Goal: Task Accomplishment & Management: Manage account settings

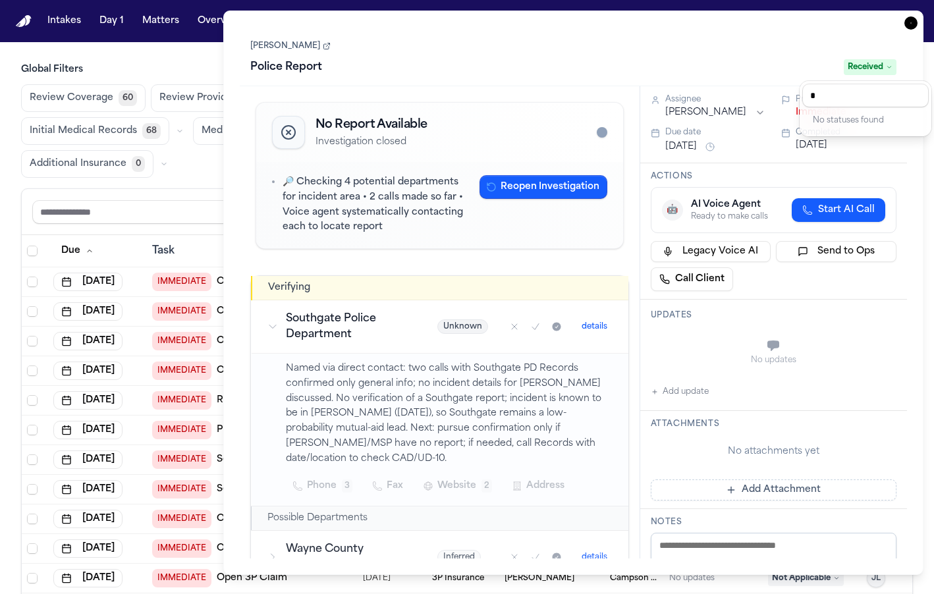
type input "*"
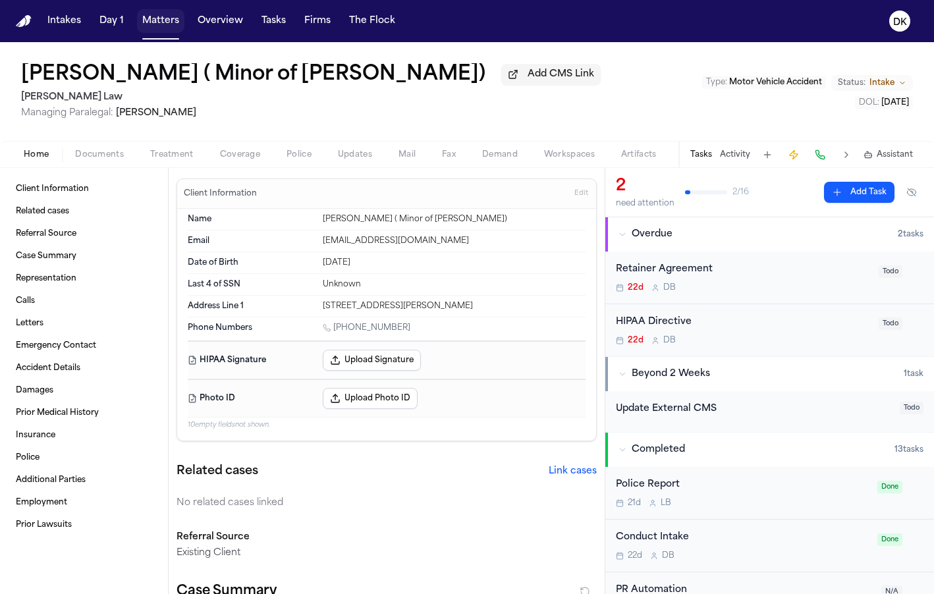
click at [150, 23] on button "Matters" at bounding box center [160, 21] width 47 height 24
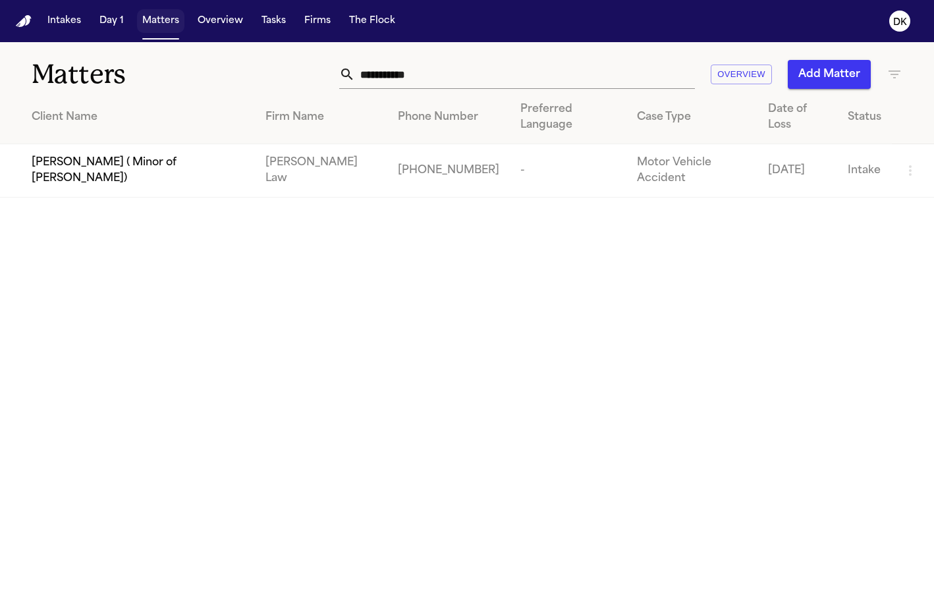
click at [150, 23] on button "Matters" at bounding box center [160, 21] width 47 height 24
click at [541, 66] on input "**********" at bounding box center [525, 74] width 340 height 29
type input "******"
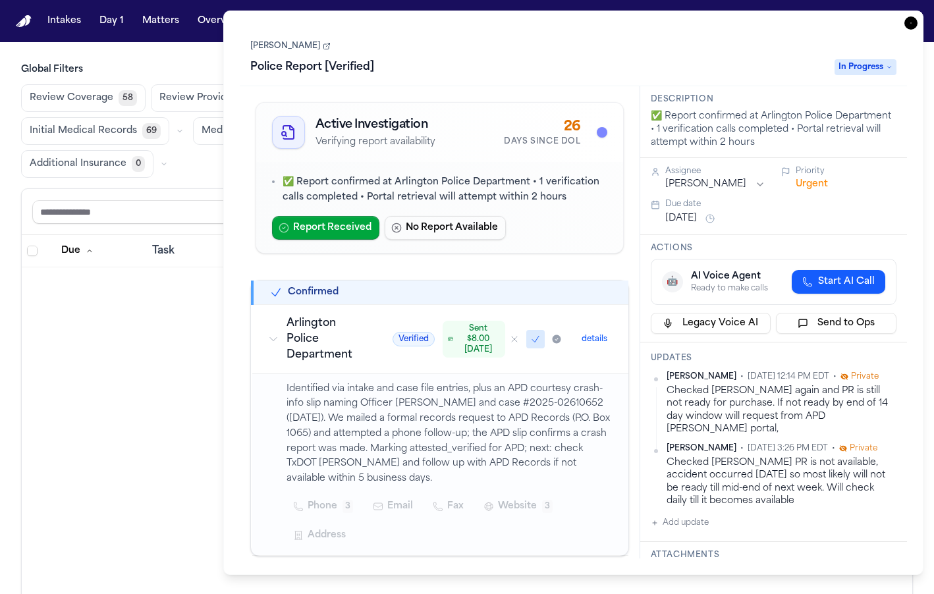
scroll to position [4326, 0]
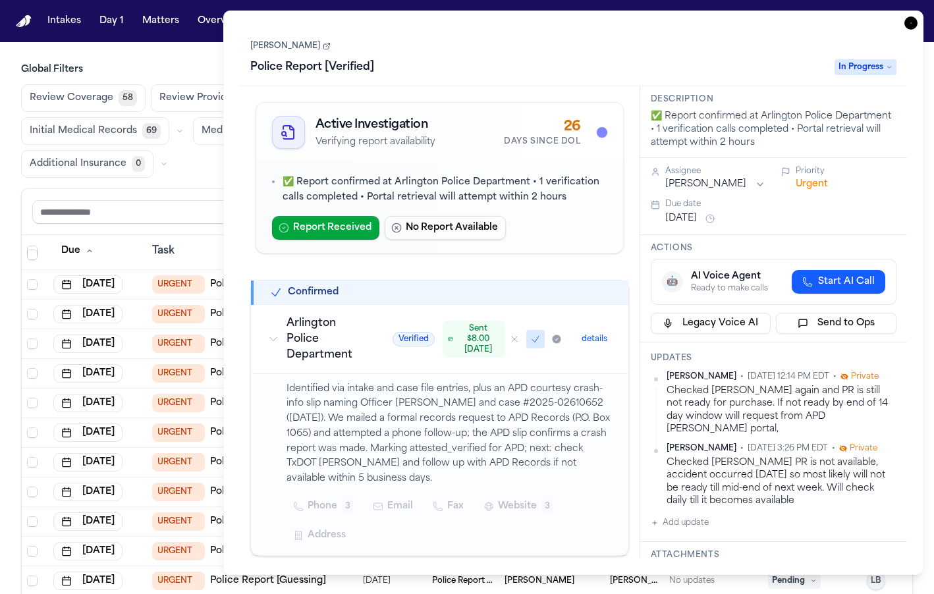
click at [692, 8] on nav "Intakes Day 1 Matters Overview Tasks Firms The Flock DK" at bounding box center [467, 21] width 934 height 42
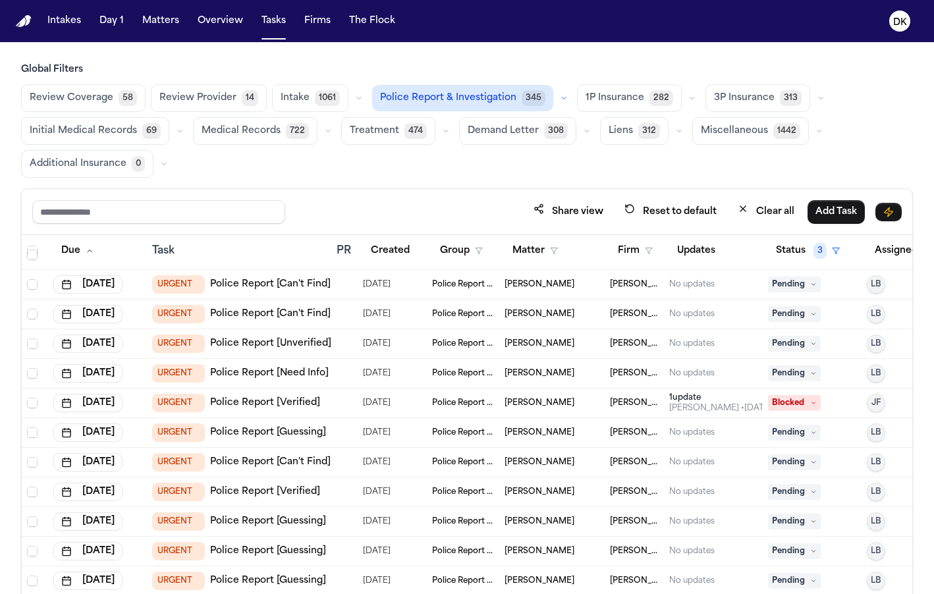
click at [560, 100] on icon "button" at bounding box center [564, 98] width 8 height 8
click at [583, 132] on icon "button" at bounding box center [587, 131] width 8 height 8
click at [585, 132] on icon "button" at bounding box center [587, 131] width 4 height 2
click at [556, 96] on button "button" at bounding box center [564, 98] width 16 height 16
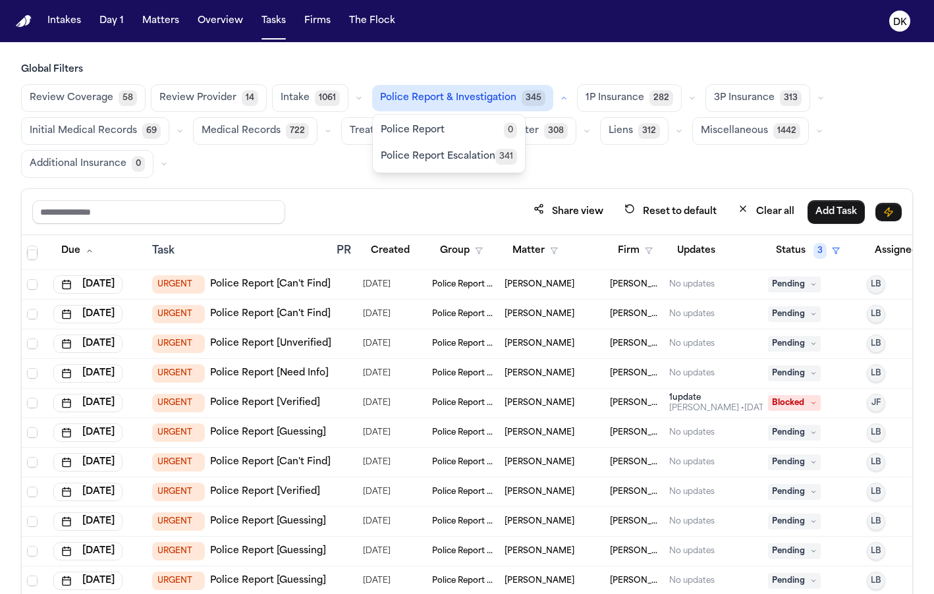
click at [556, 96] on button "button" at bounding box center [564, 98] width 16 height 16
click at [687, 103] on button "button" at bounding box center [693, 98] width 16 height 16
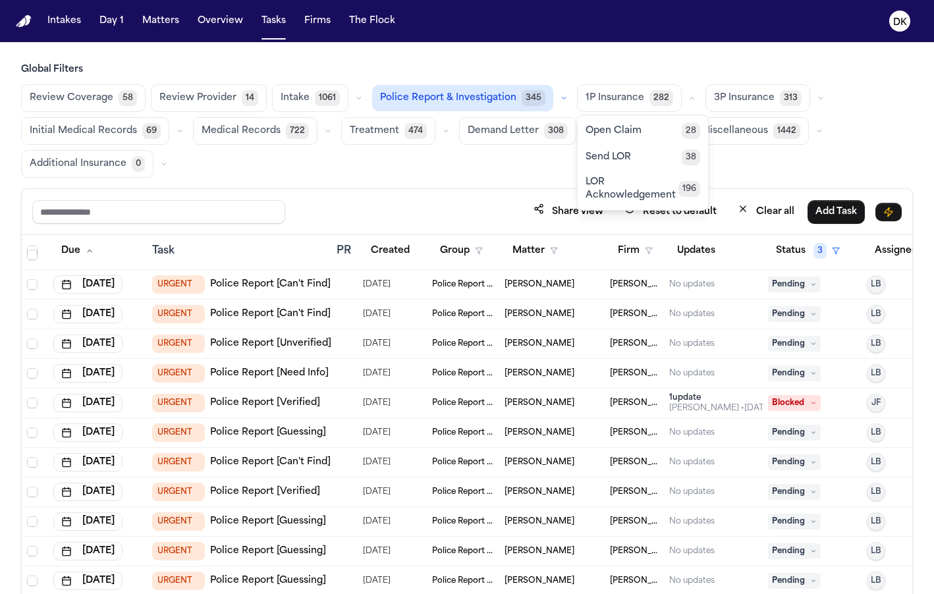
click at [687, 103] on button "button" at bounding box center [693, 98] width 16 height 16
click at [165, 17] on button "Matters" at bounding box center [160, 21] width 47 height 24
click at [157, 30] on button "Matters" at bounding box center [160, 21] width 47 height 24
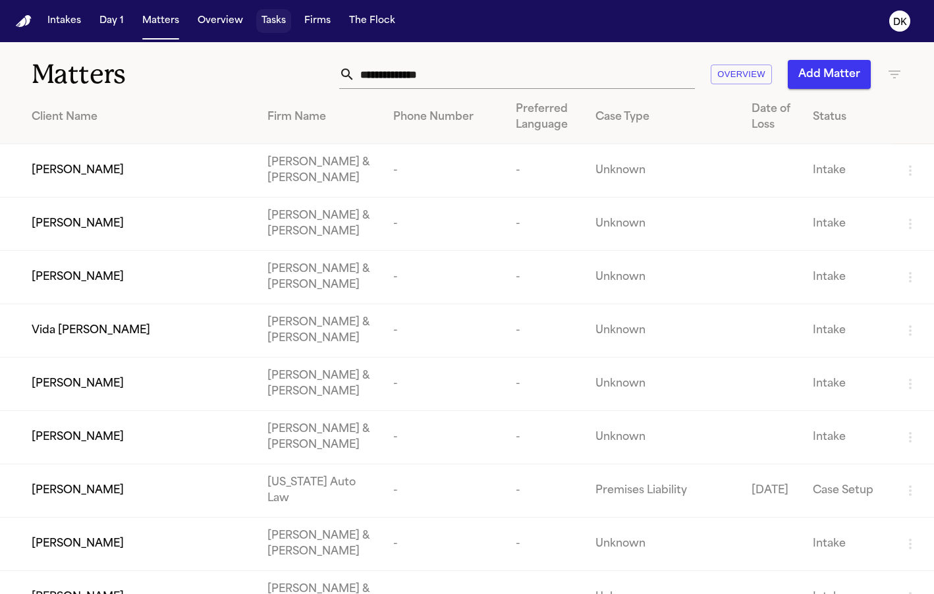
click at [268, 31] on button "Tasks" at bounding box center [273, 21] width 35 height 24
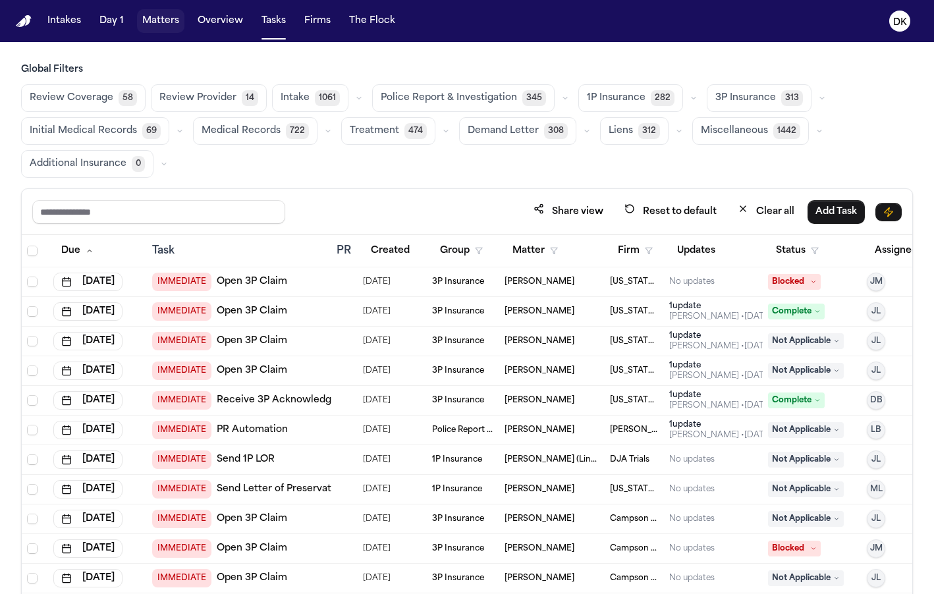
click at [148, 19] on button "Matters" at bounding box center [160, 21] width 47 height 24
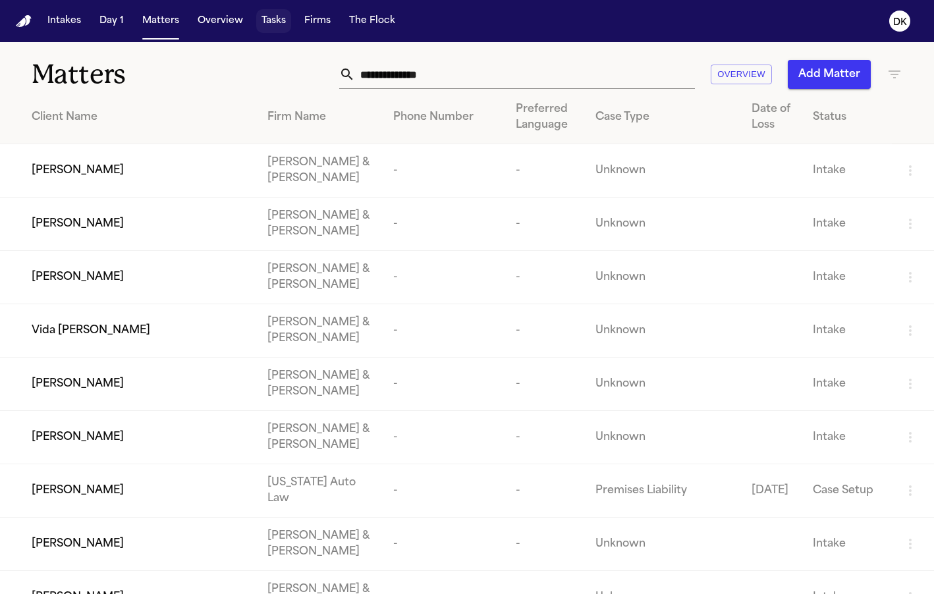
click at [279, 28] on button "Tasks" at bounding box center [273, 21] width 35 height 24
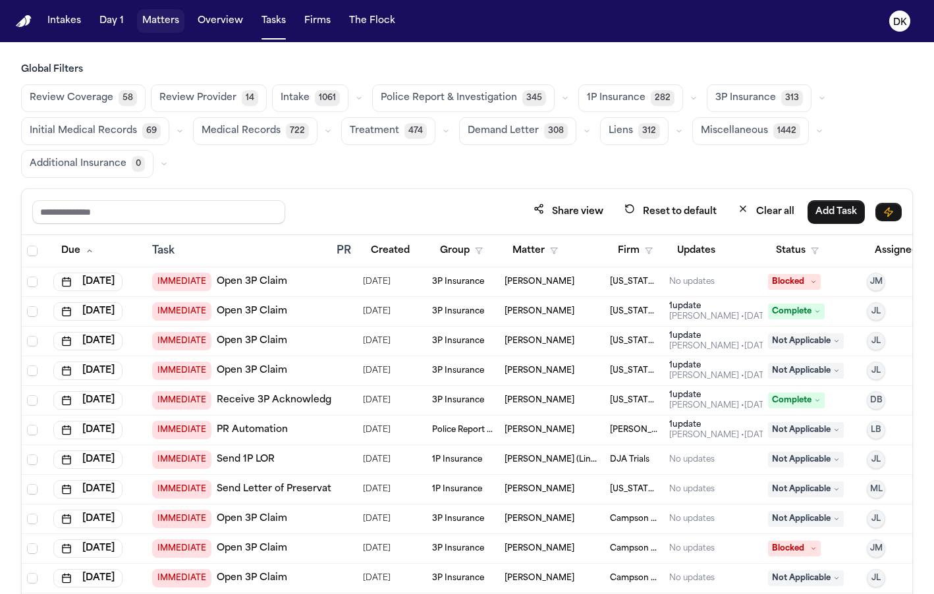
click at [151, 22] on button "Matters" at bounding box center [160, 21] width 47 height 24
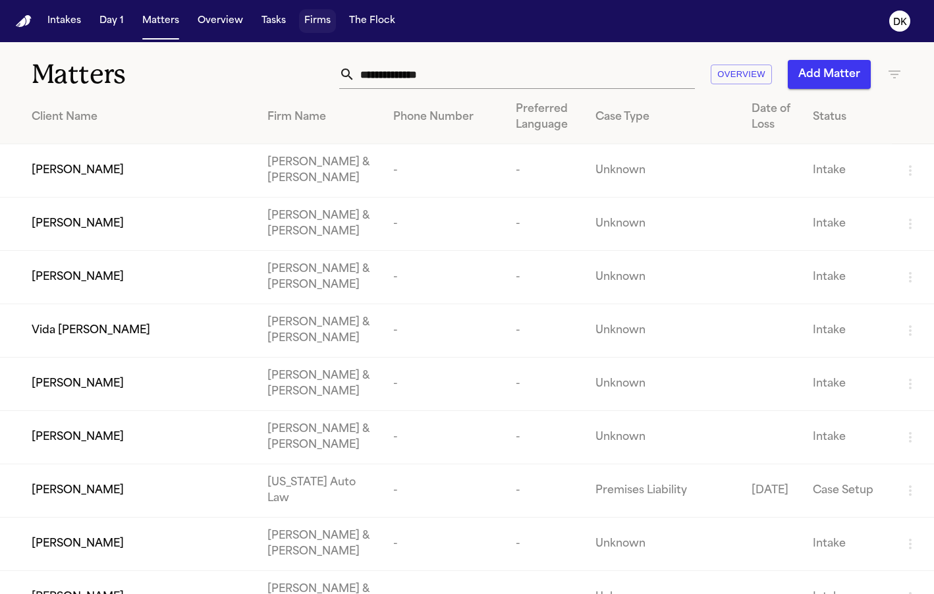
click at [313, 12] on button "Firms" at bounding box center [317, 21] width 37 height 24
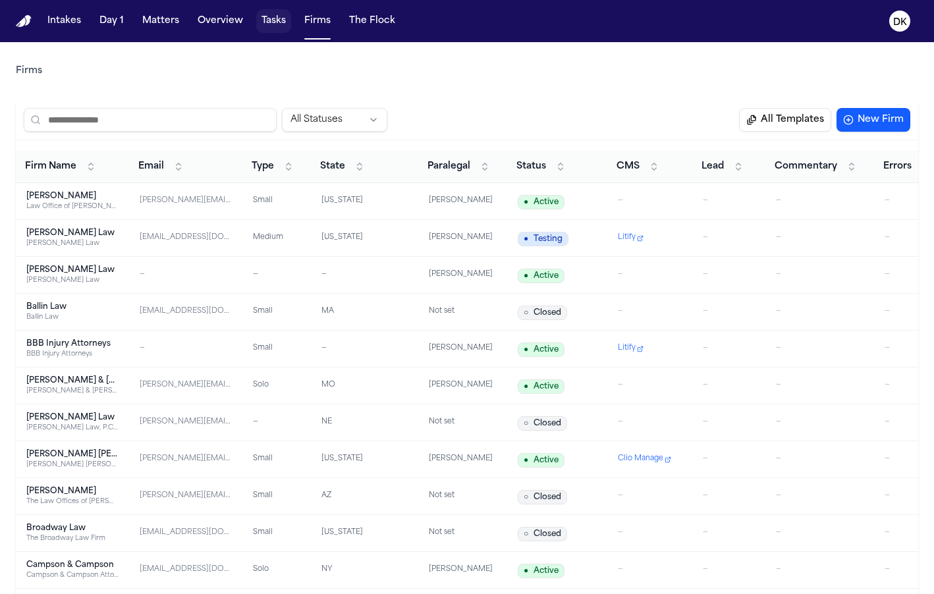
click at [264, 16] on button "Tasks" at bounding box center [273, 21] width 35 height 24
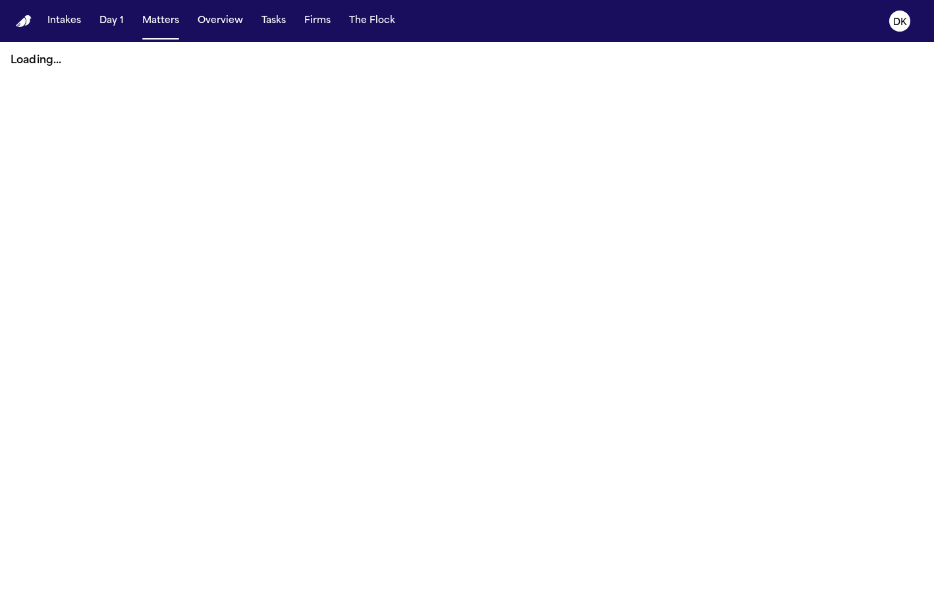
click at [600, 32] on nav "Intakes Day 1 Matters Overview Tasks Firms The Flock DK" at bounding box center [467, 21] width 934 height 42
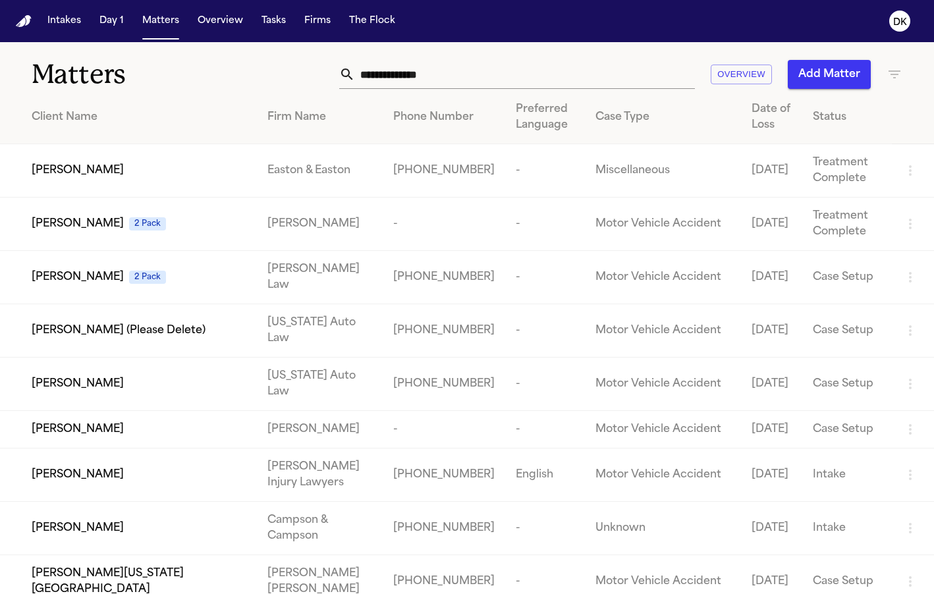
click at [579, 53] on div "Matters Overview Add Matter" at bounding box center [467, 66] width 934 height 49
click at [563, 63] on input "text" at bounding box center [525, 74] width 340 height 29
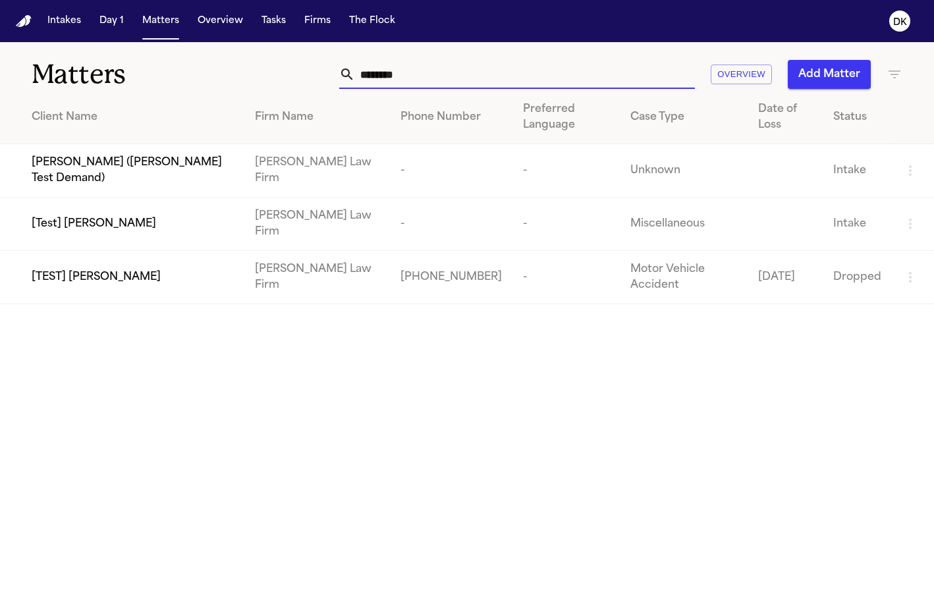
type input "*********"
click at [167, 251] on td "[TEST] [PERSON_NAME]" at bounding box center [122, 277] width 244 height 53
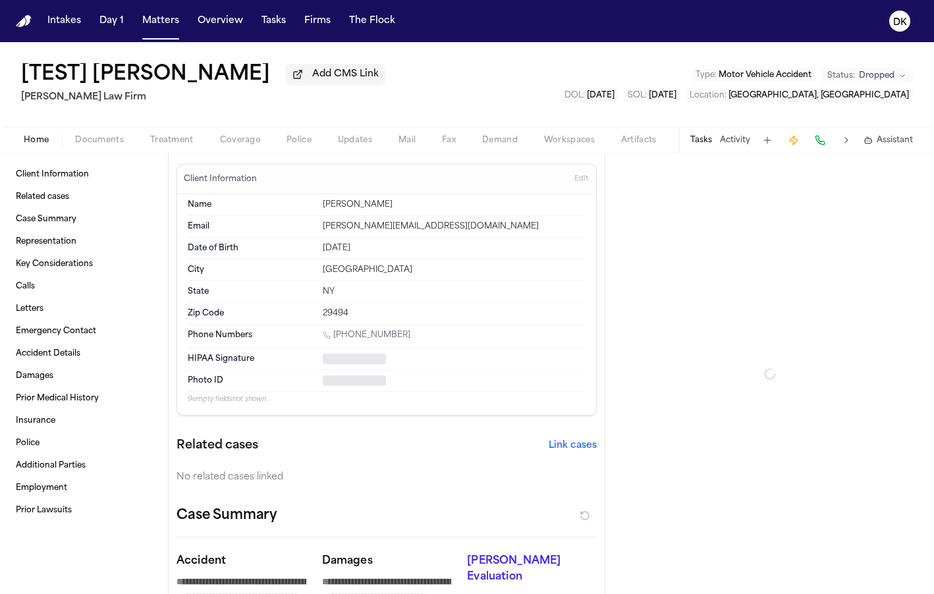
type textarea "*"
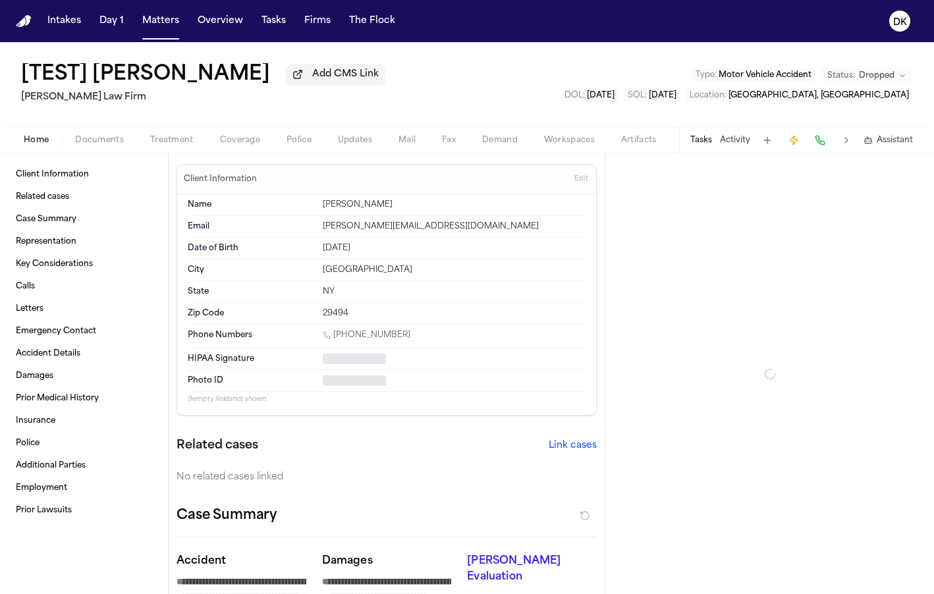
type textarea "*"
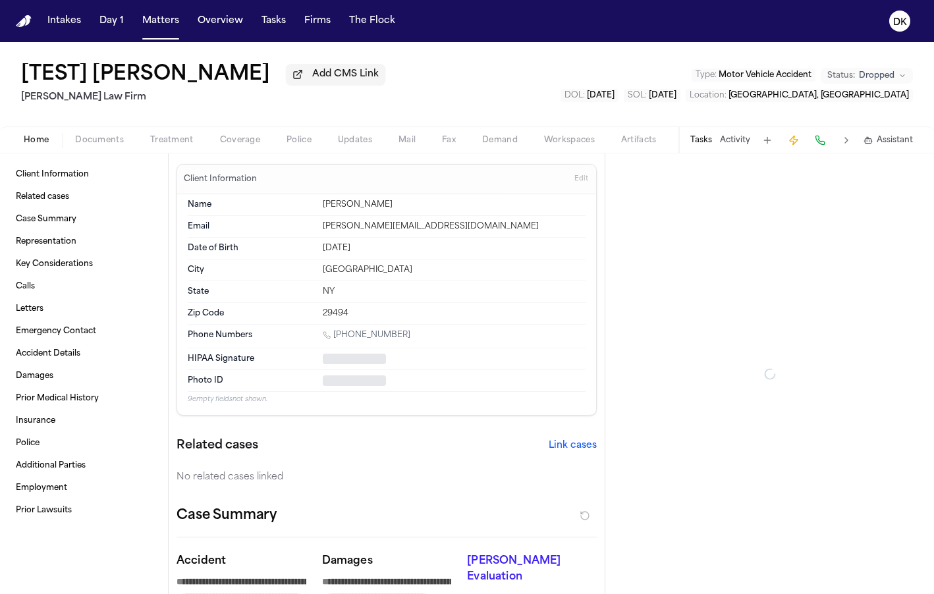
type textarea "*"
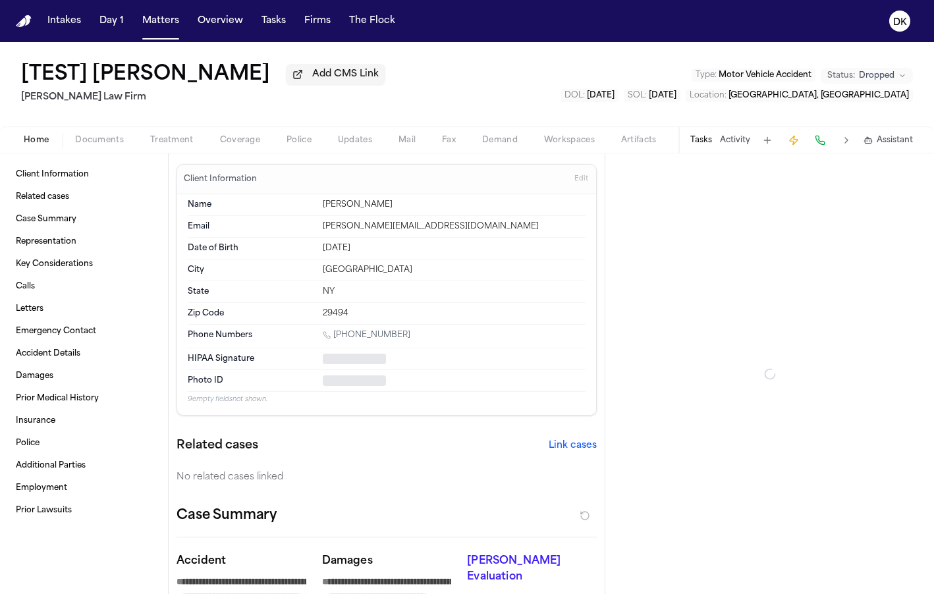
type textarea "*"
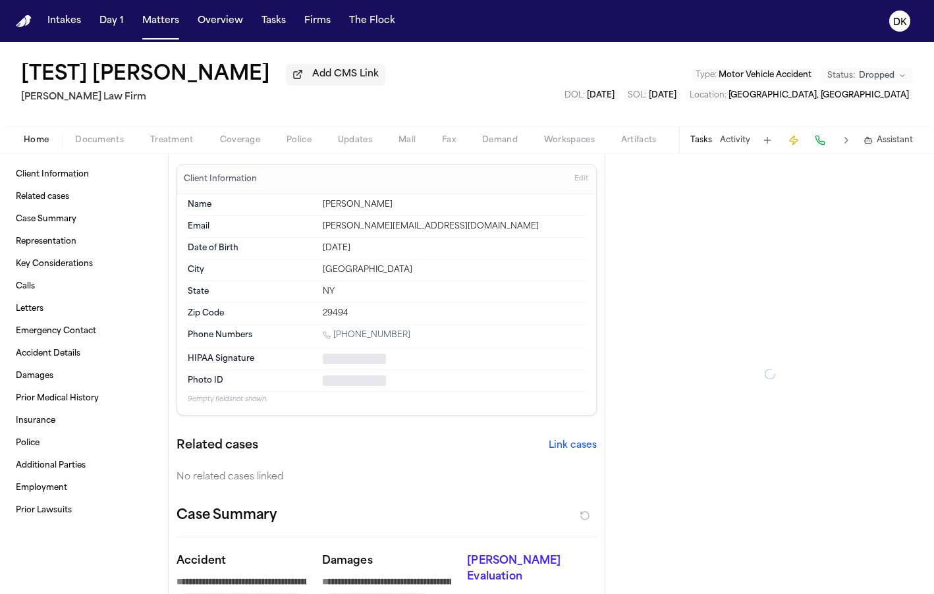
type textarea "*"
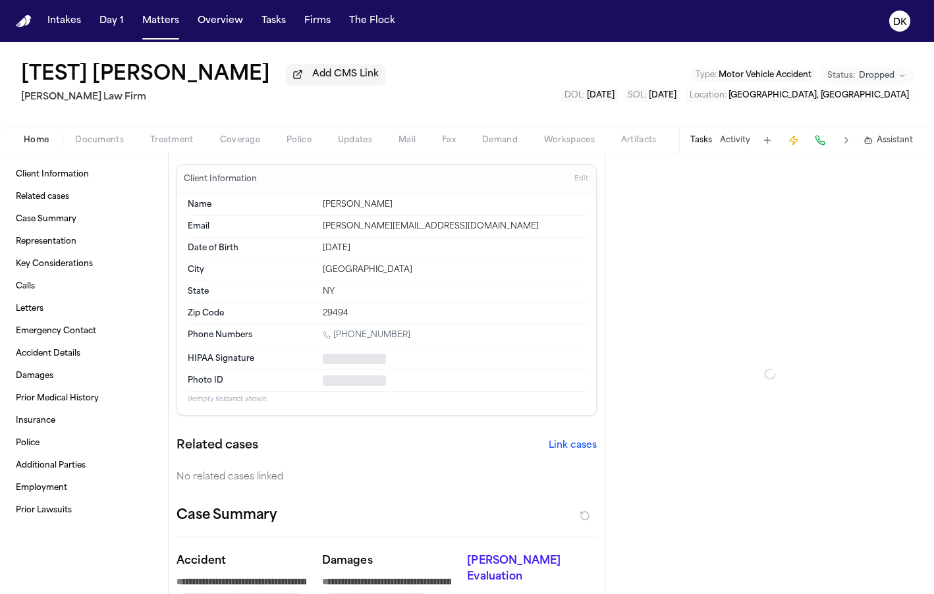
type textarea "*"
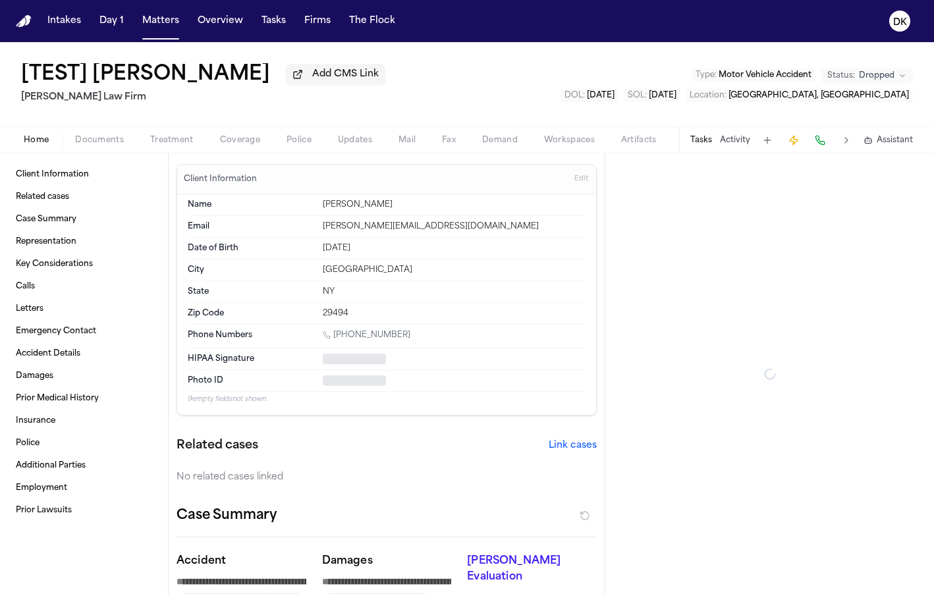
type textarea "*"
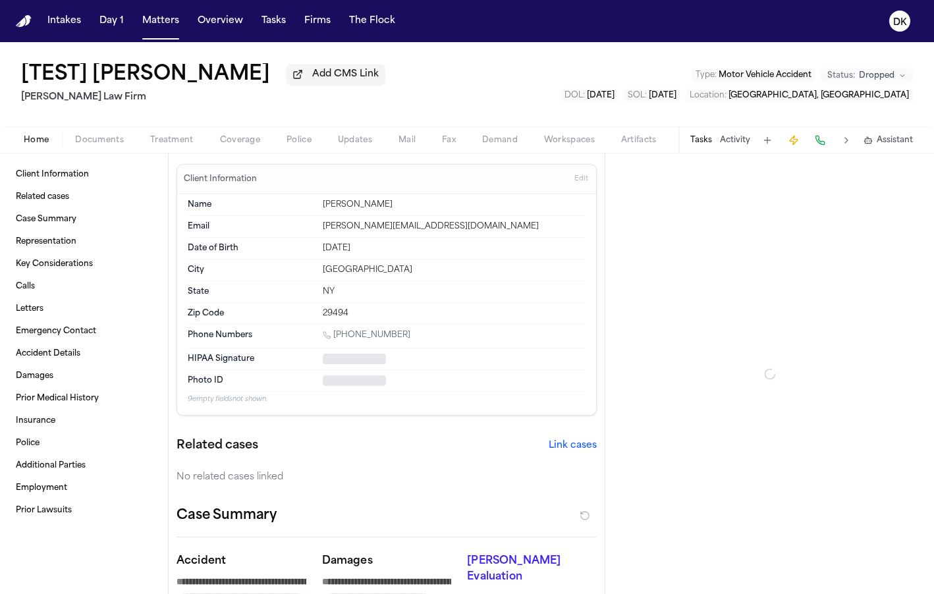
type textarea "*"
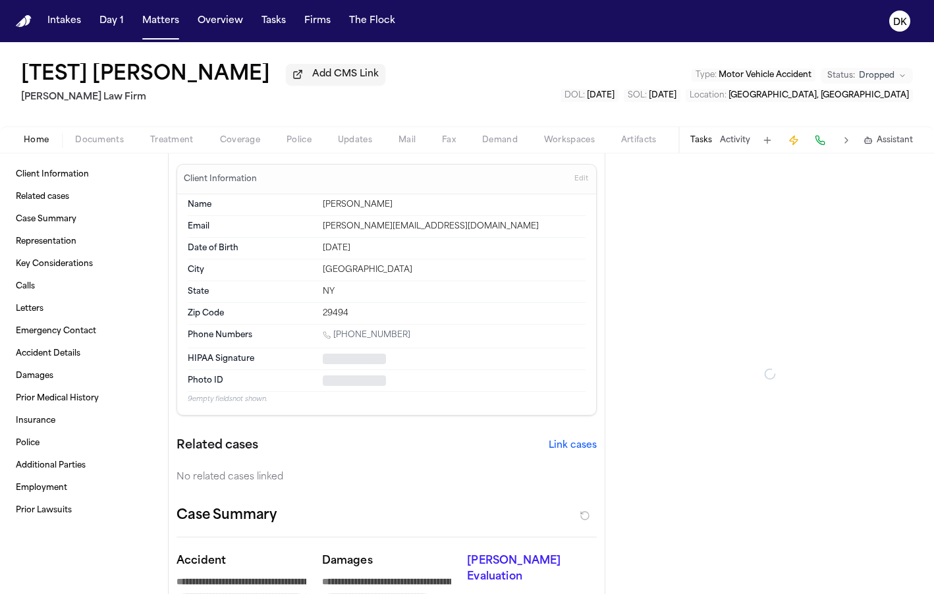
type textarea "*"
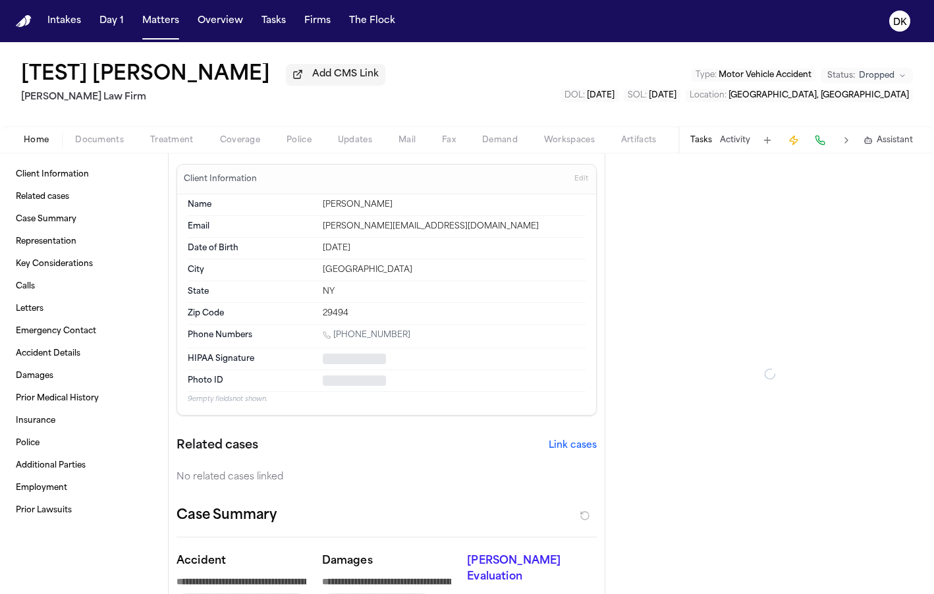
type textarea "*"
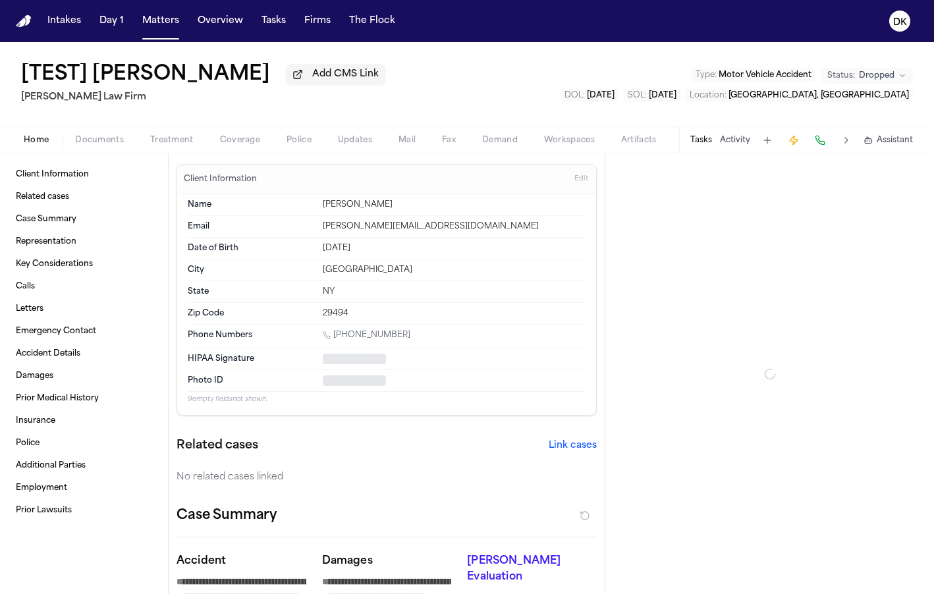
type textarea "*"
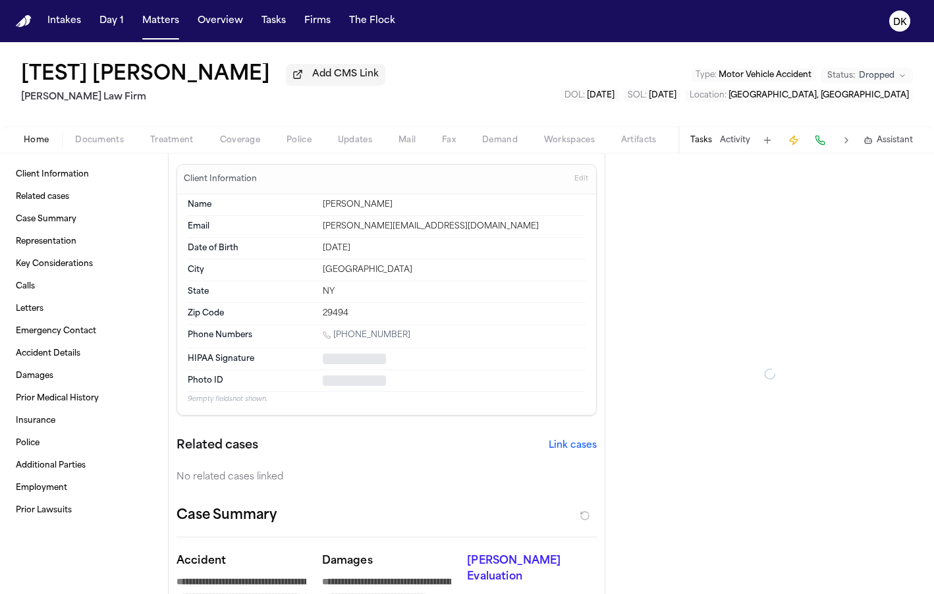
type textarea "*"
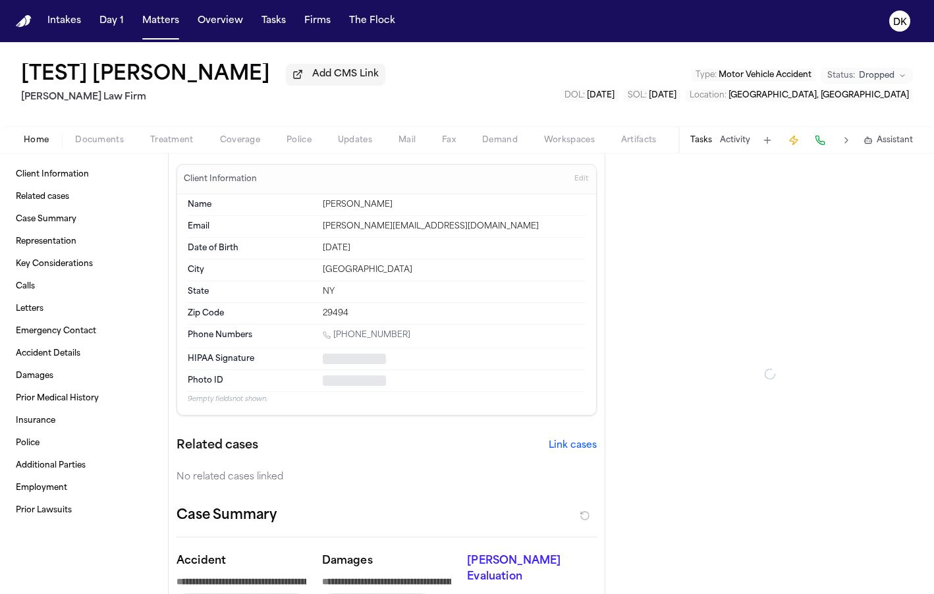
type textarea "*"
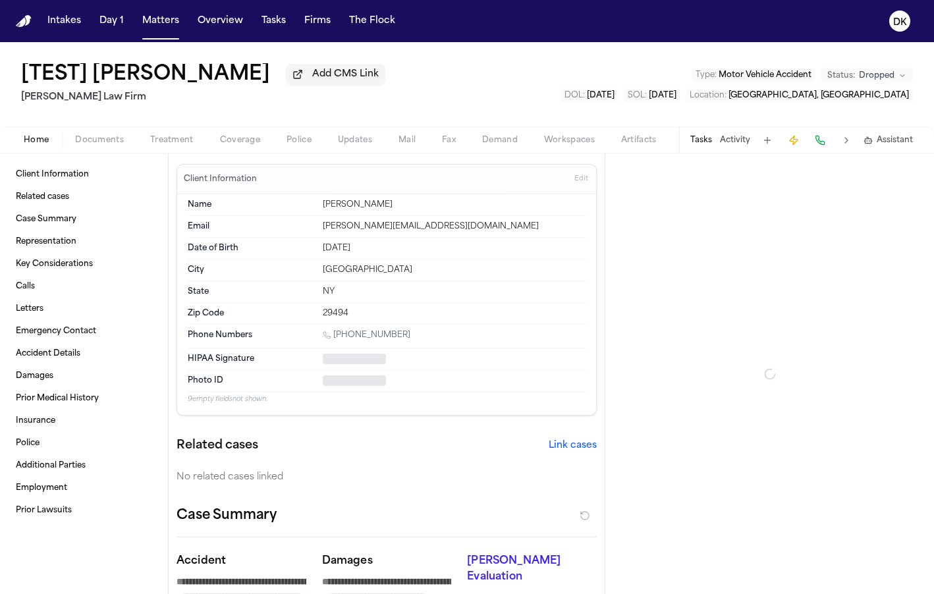
type textarea "*"
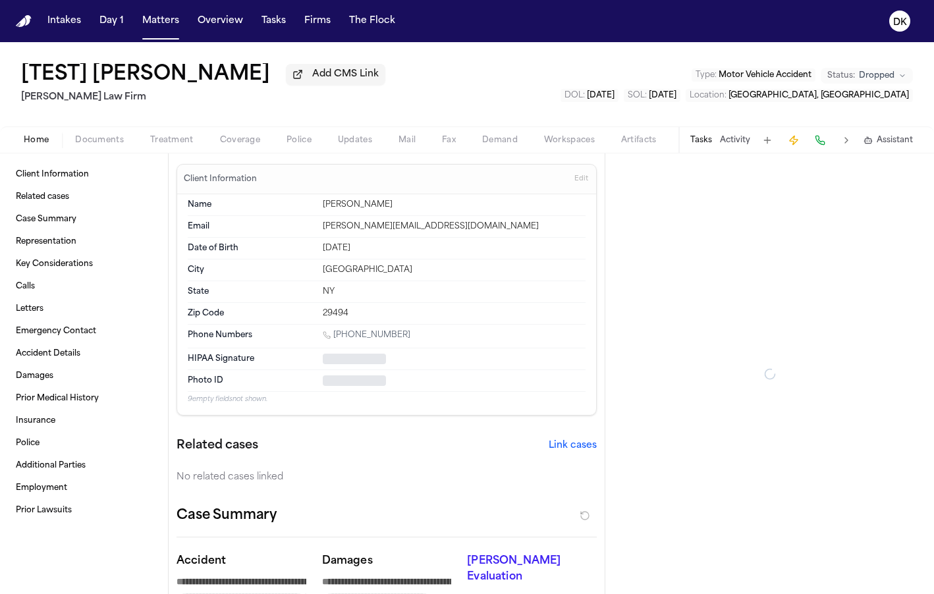
type textarea "*"
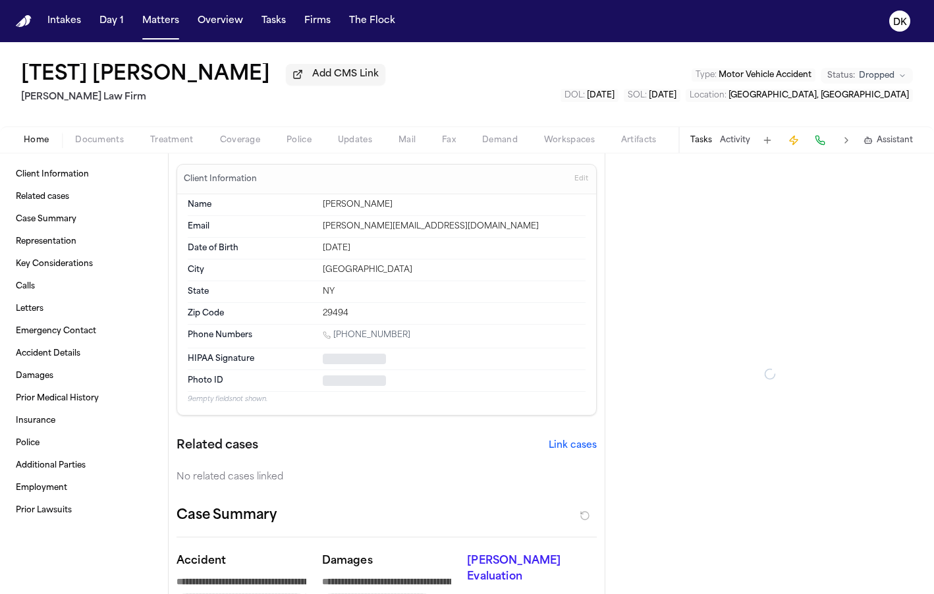
type textarea "*"
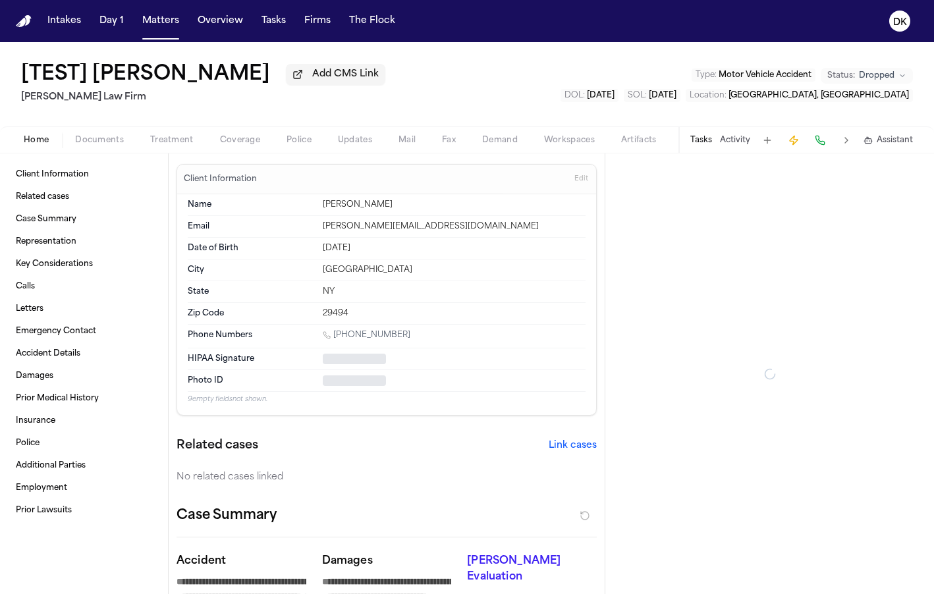
type textarea "*"
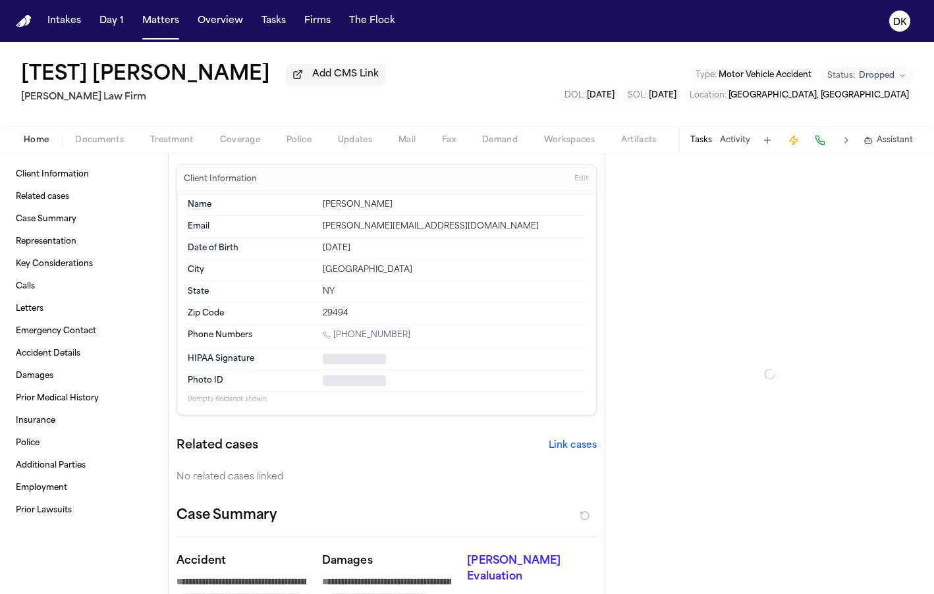
type textarea "*"
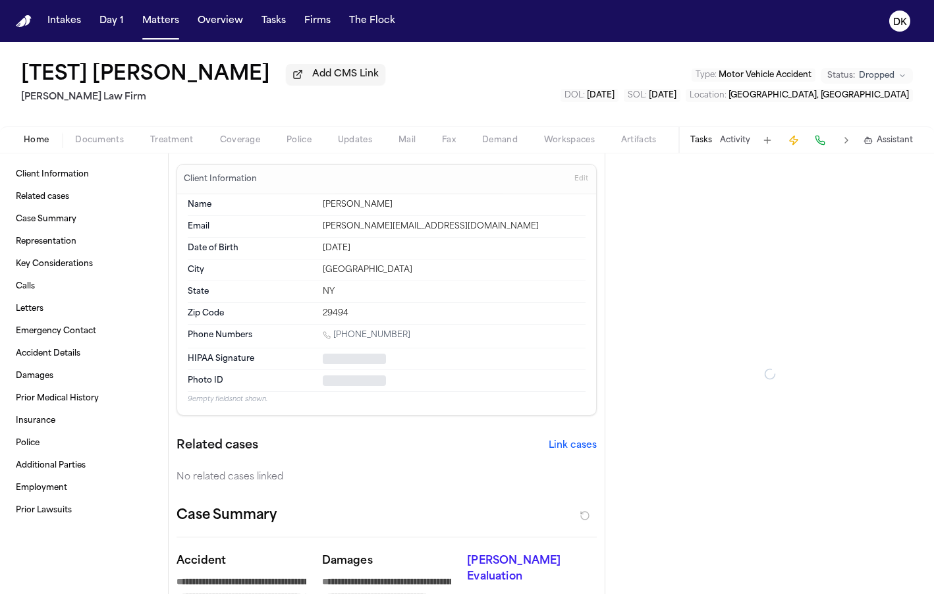
type textarea "*"
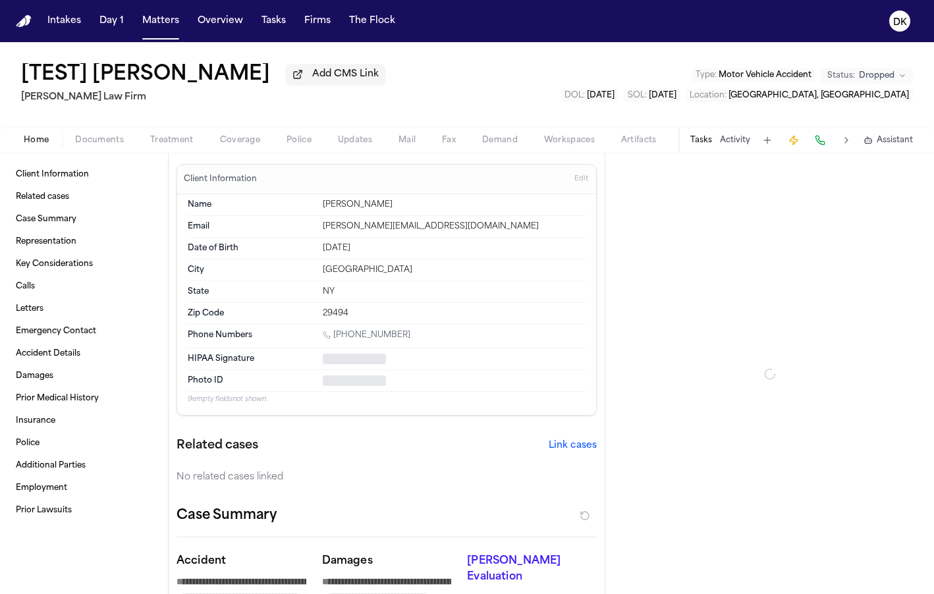
type textarea "*"
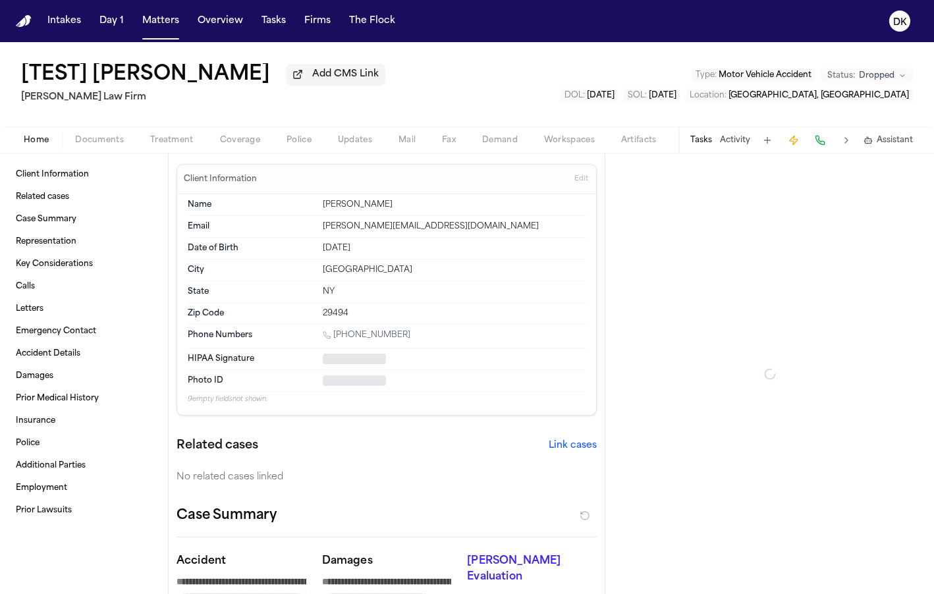
type textarea "*"
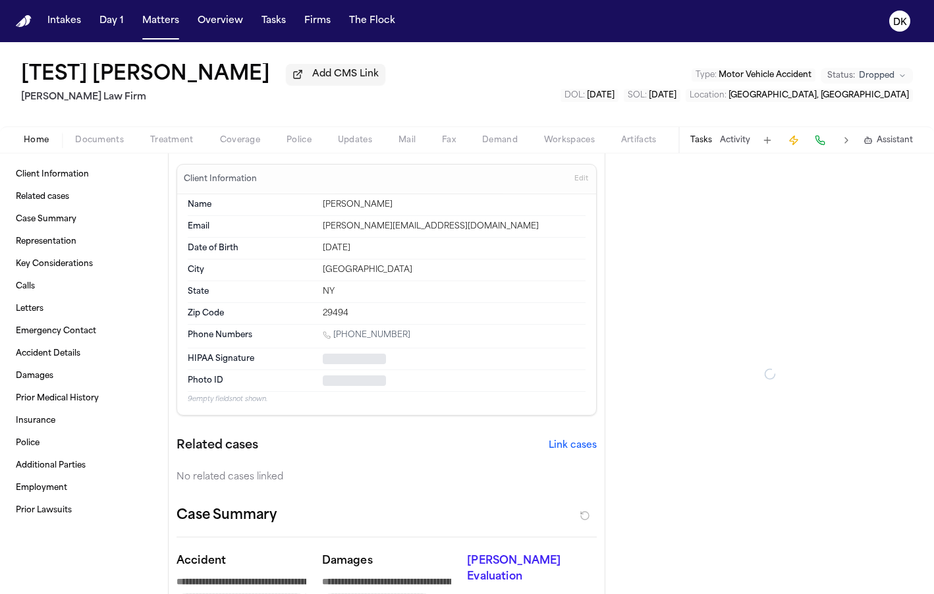
type textarea "*"
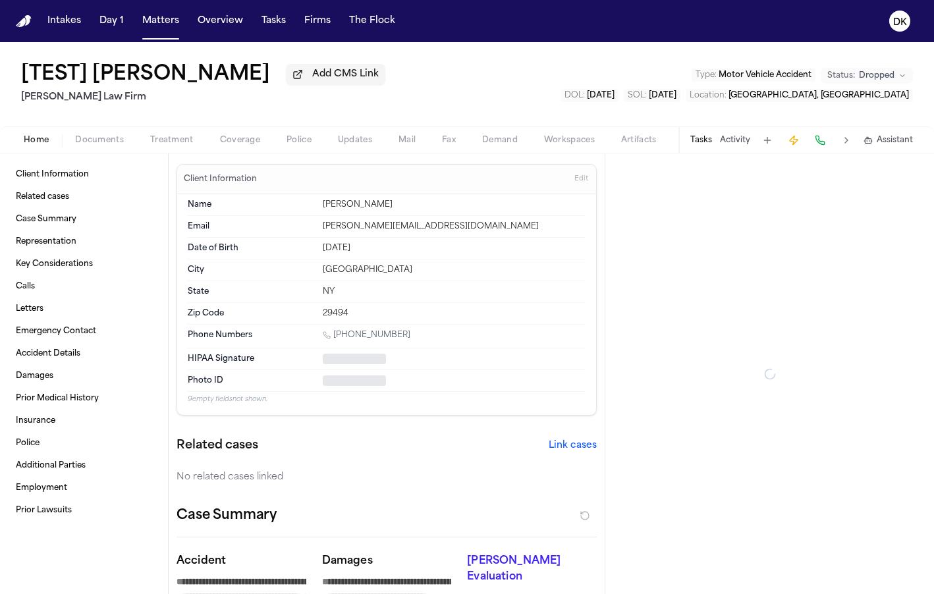
type textarea "*"
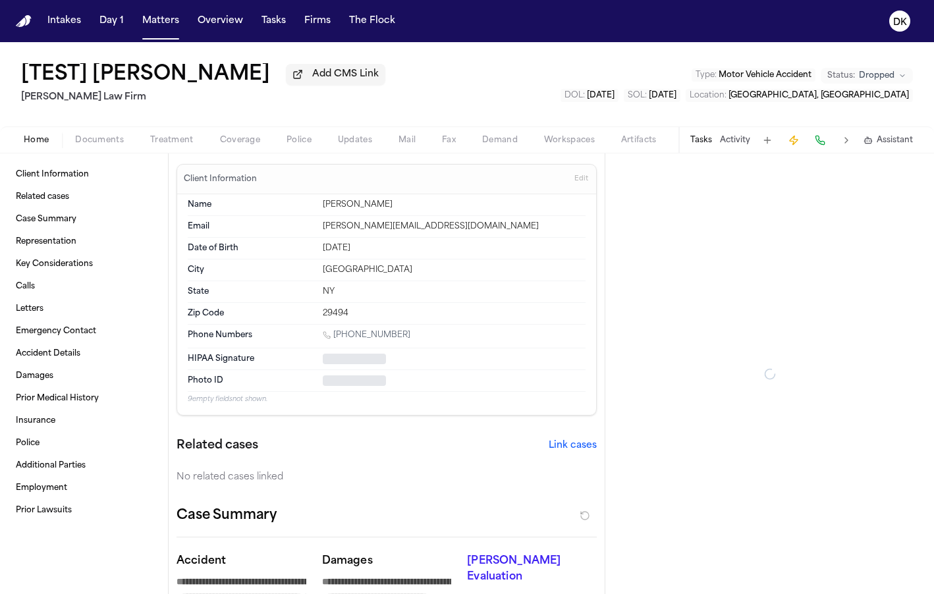
type textarea "*"
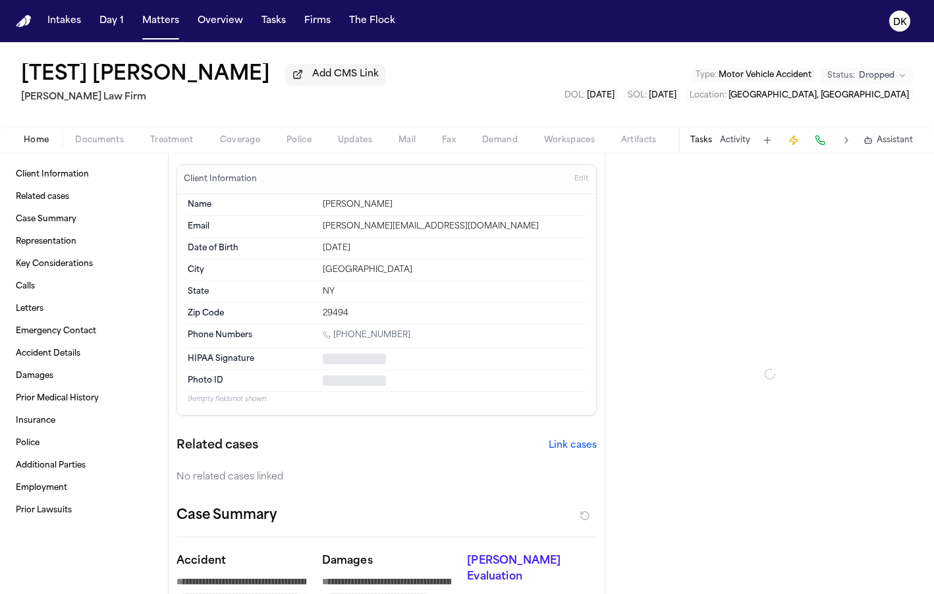
type textarea "*"
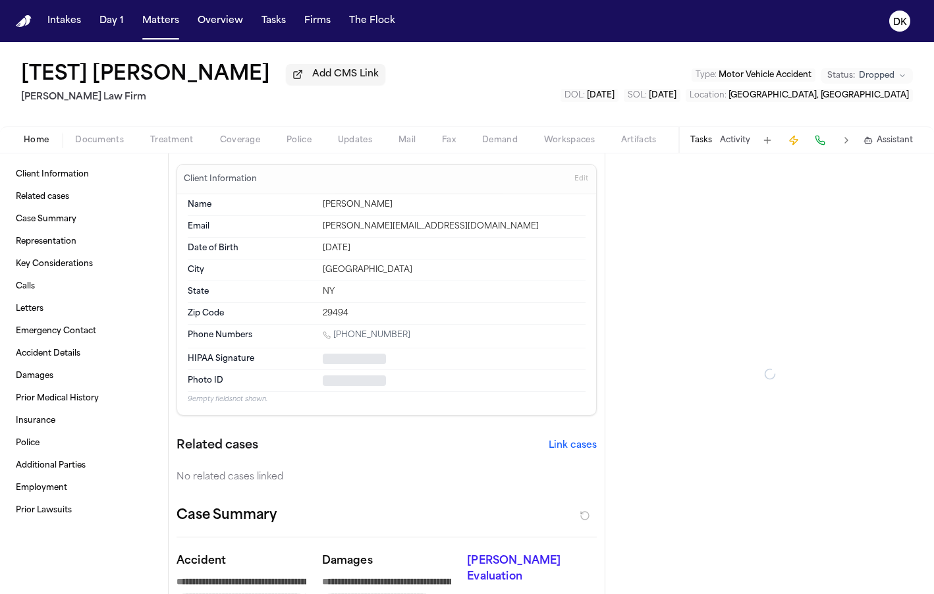
type textarea "*"
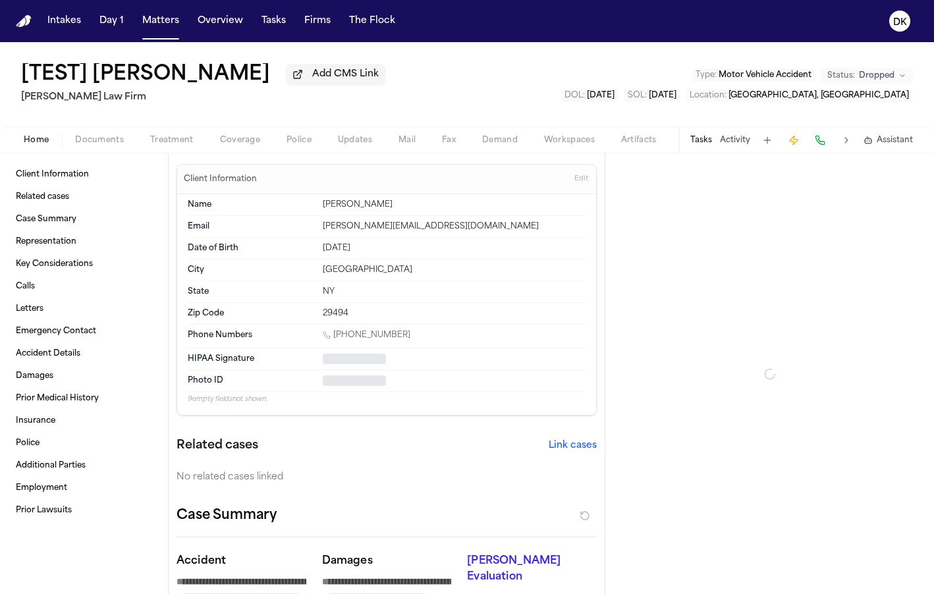
type textarea "*"
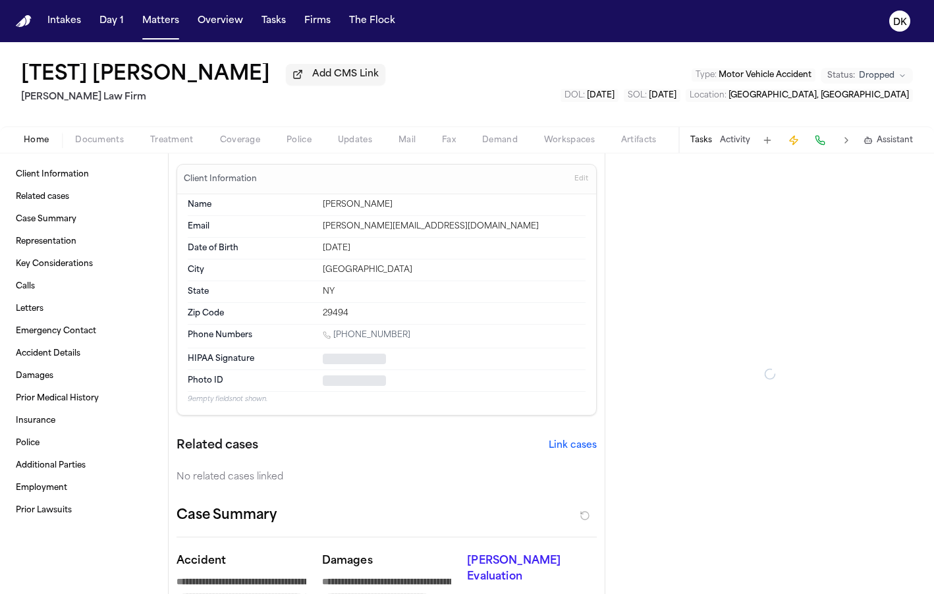
type textarea "*"
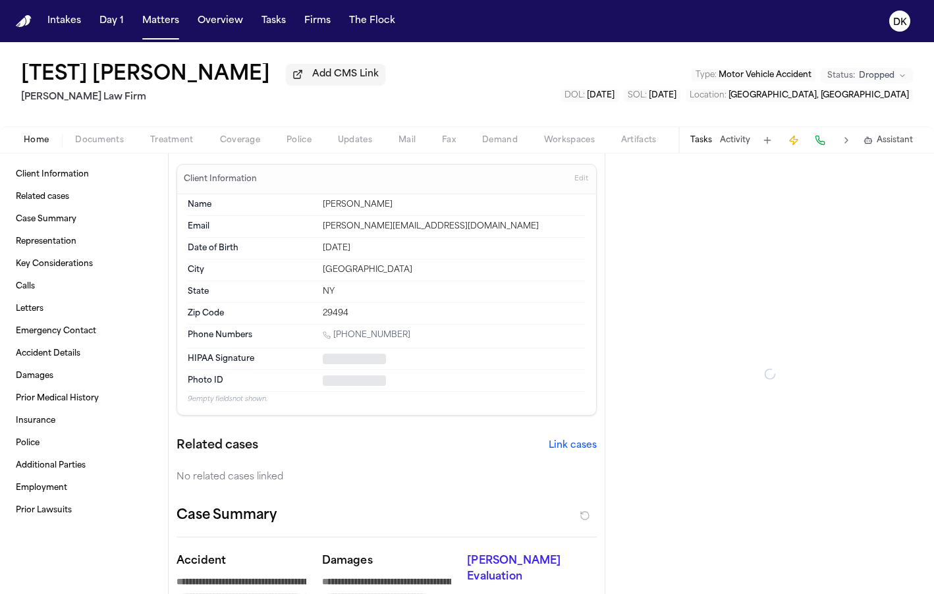
type textarea "*"
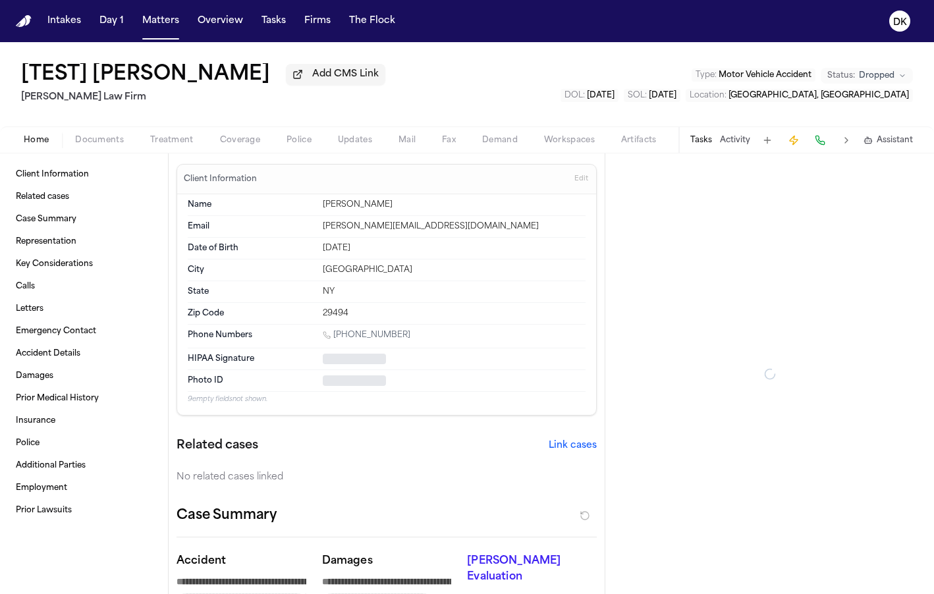
type textarea "*"
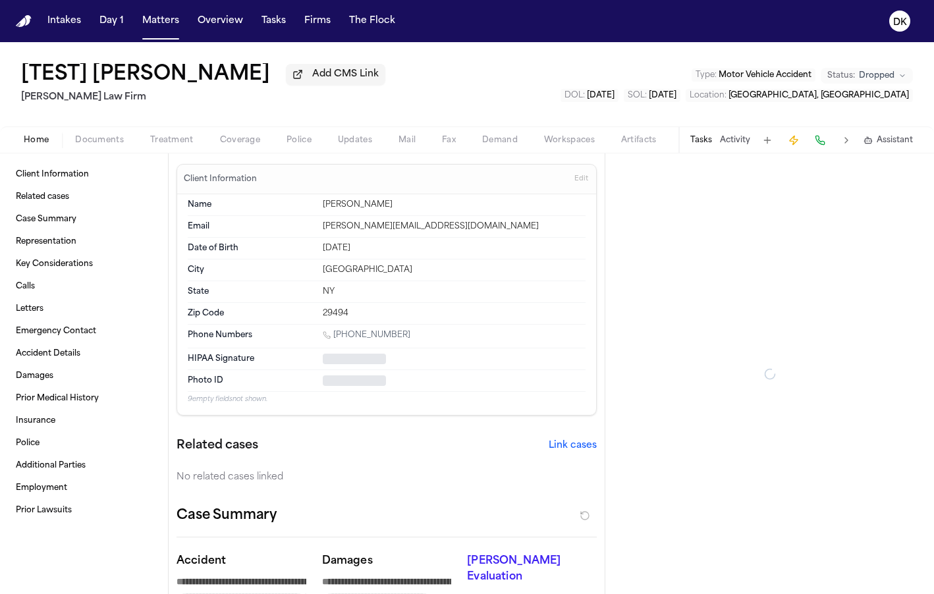
type textarea "*"
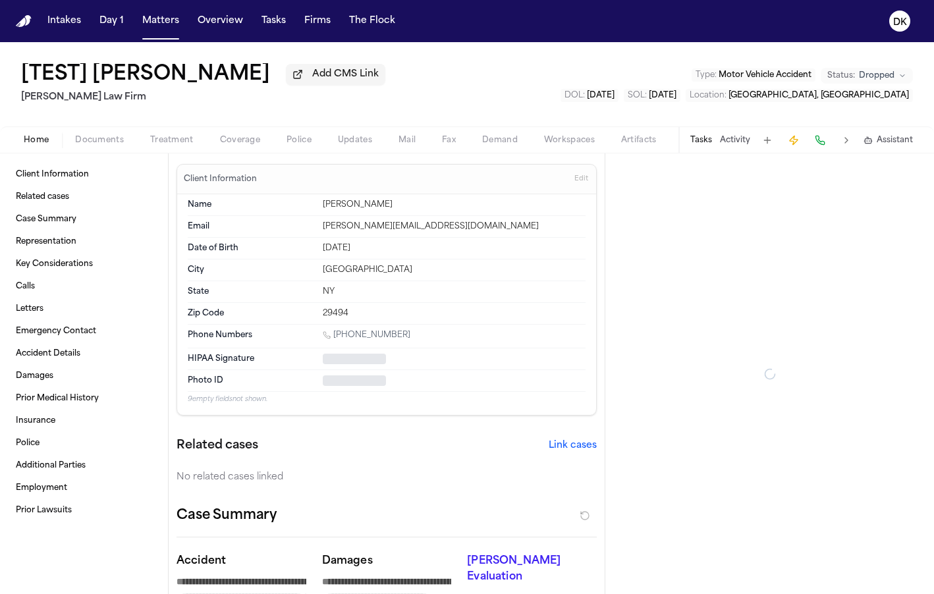
type textarea "*"
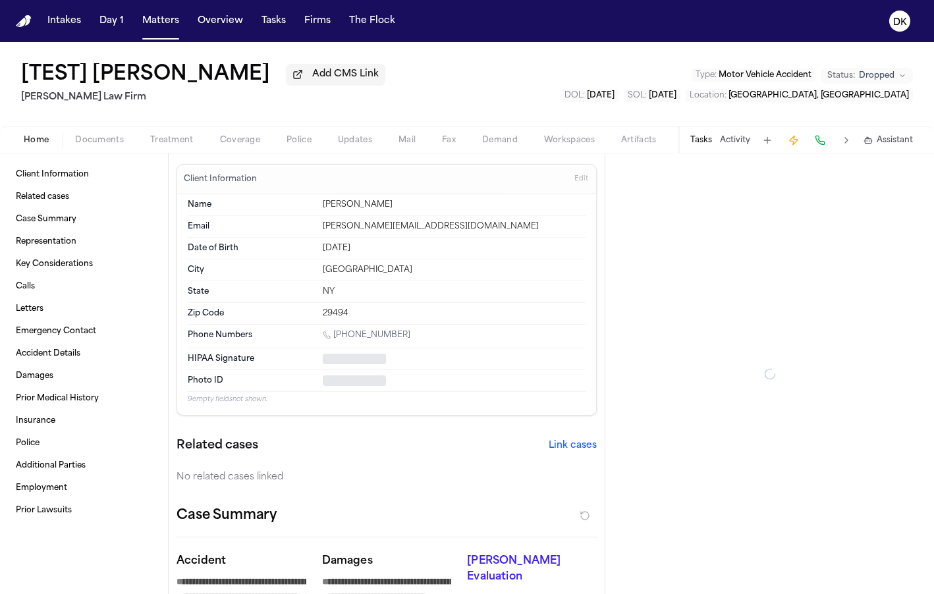
type textarea "*"
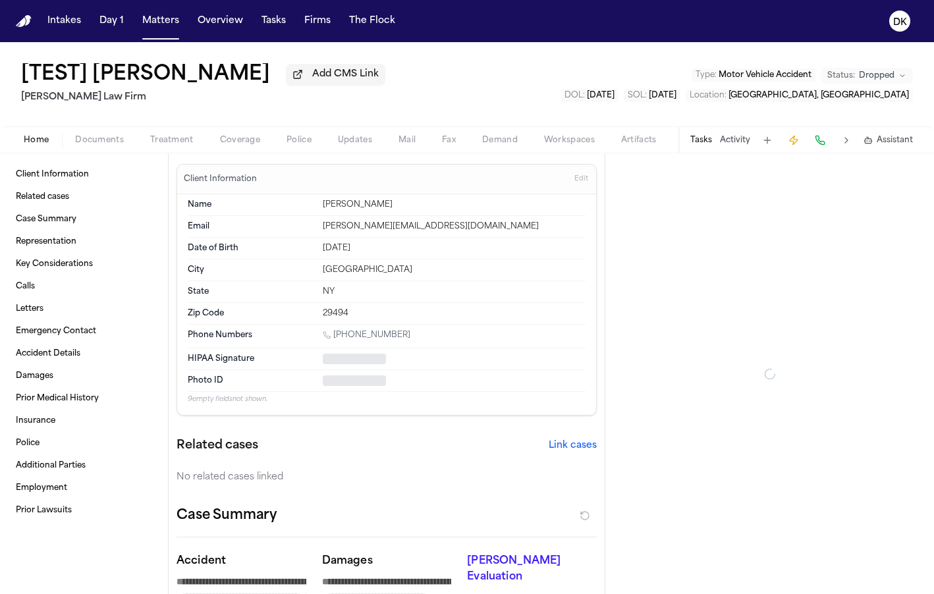
type textarea "*"
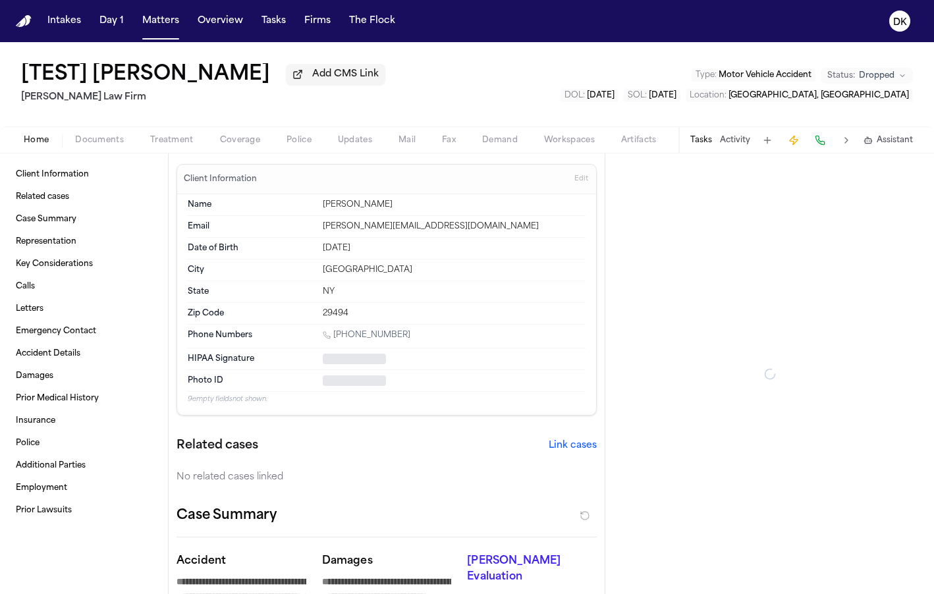
type textarea "*"
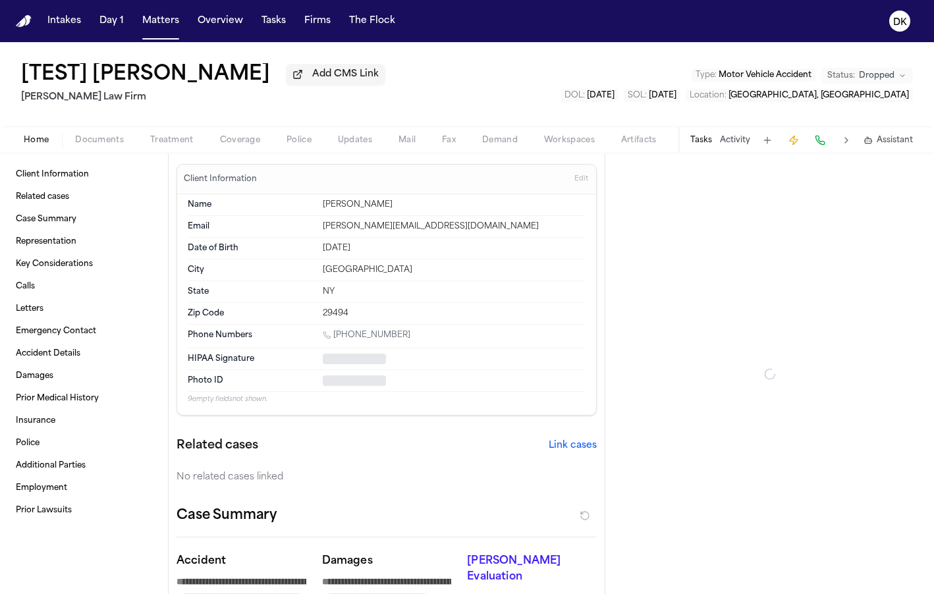
type textarea "*"
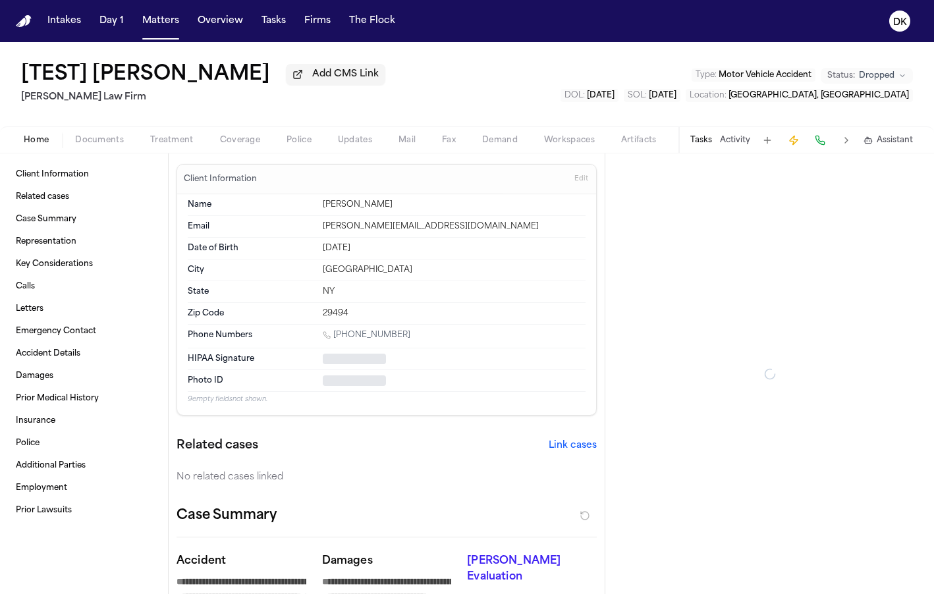
type textarea "*"
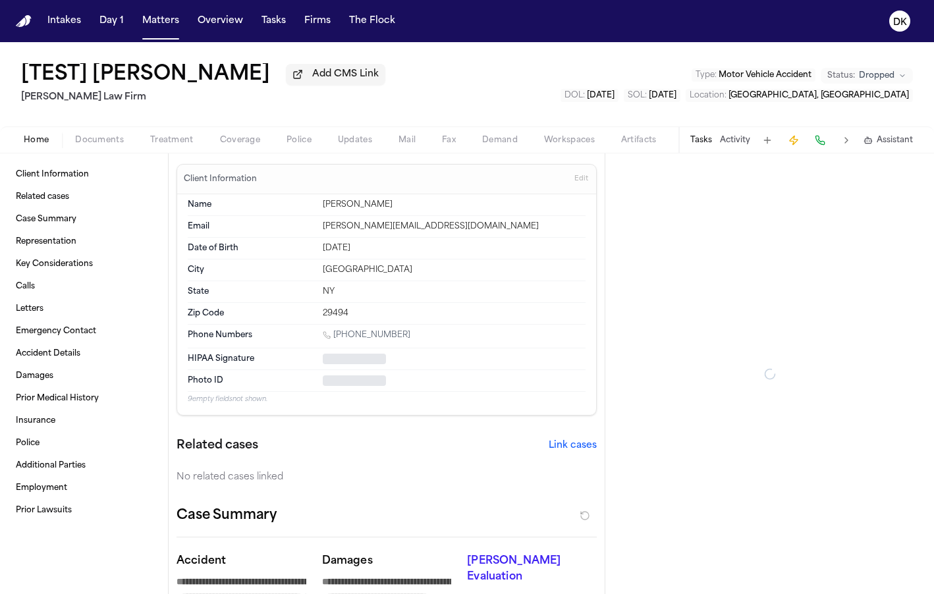
type textarea "*"
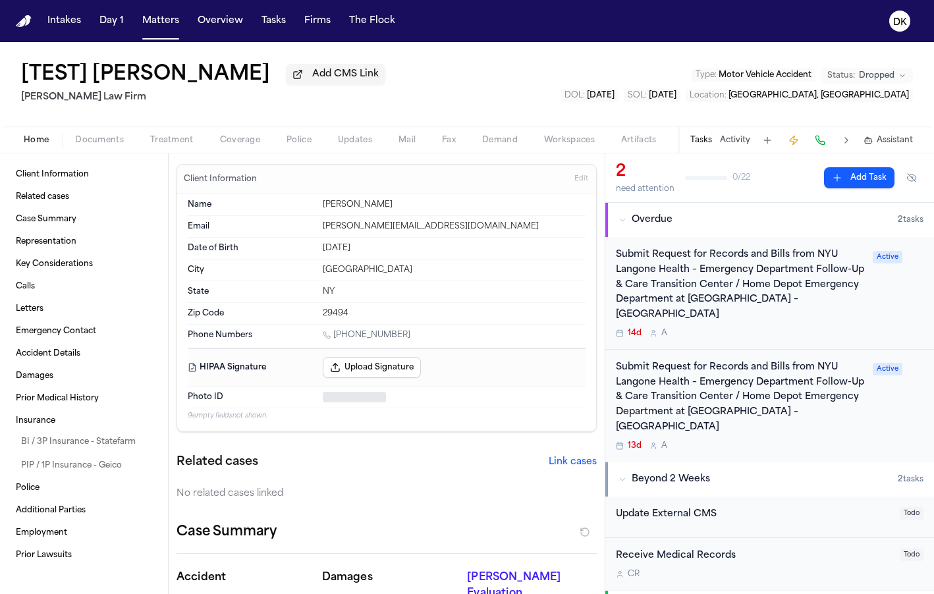
type textarea "*"
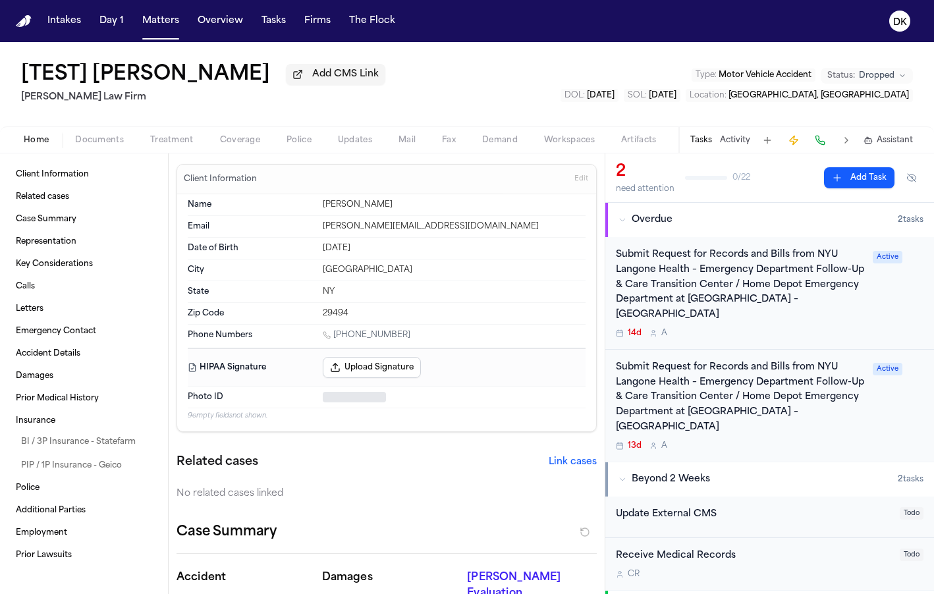
type textarea "*"
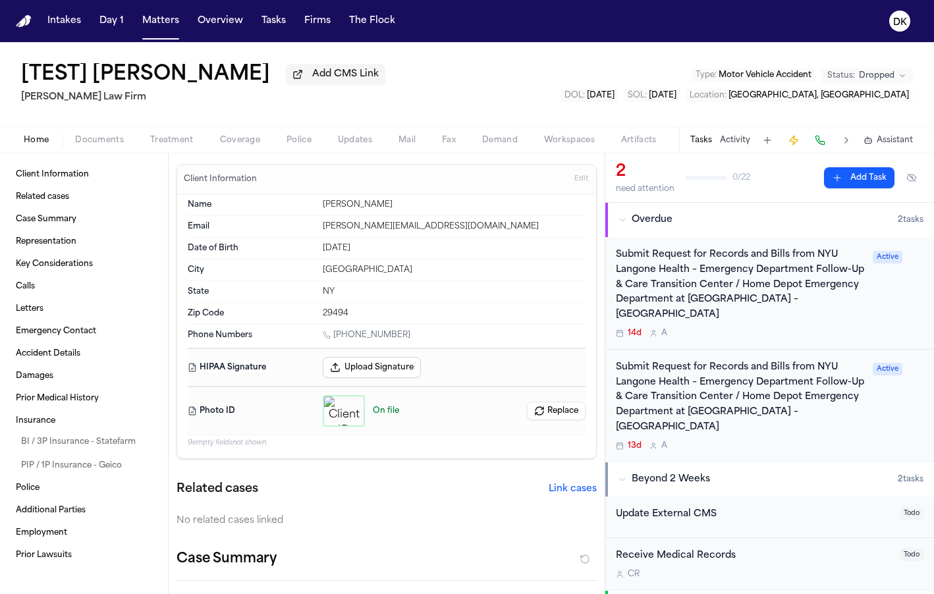
click at [105, 146] on span "Documents" at bounding box center [99, 140] width 49 height 11
